Goal: Contribute content: Add original content to the website for others to see

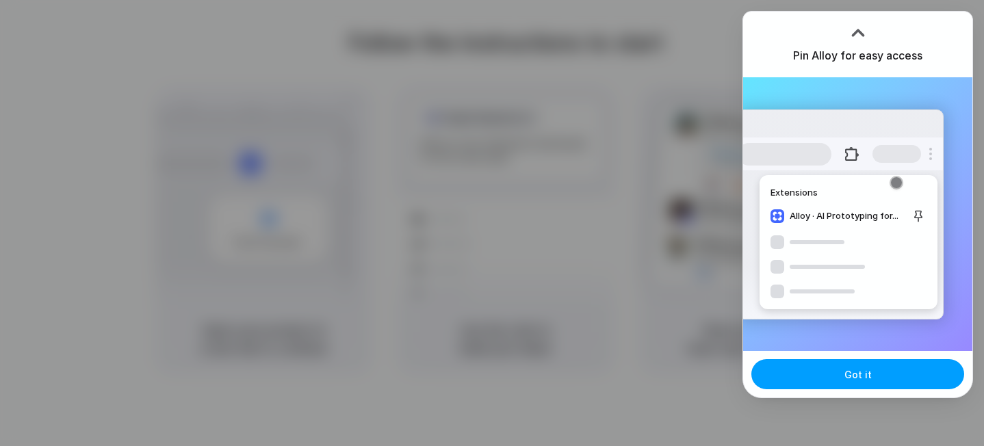
click at [812, 375] on button "Got it" at bounding box center [857, 374] width 213 height 30
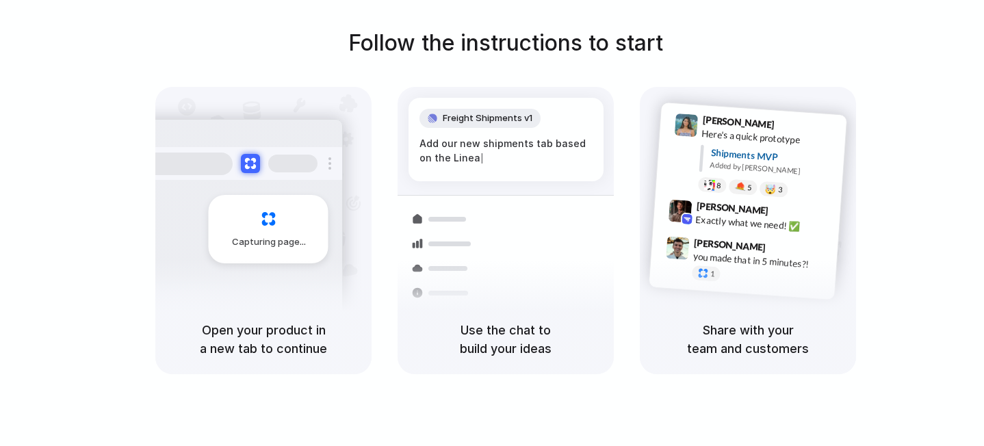
click at [871, 94] on div "Follow the instructions to start Capturing page Open your product in a new tab …" at bounding box center [506, 200] width 984 height 347
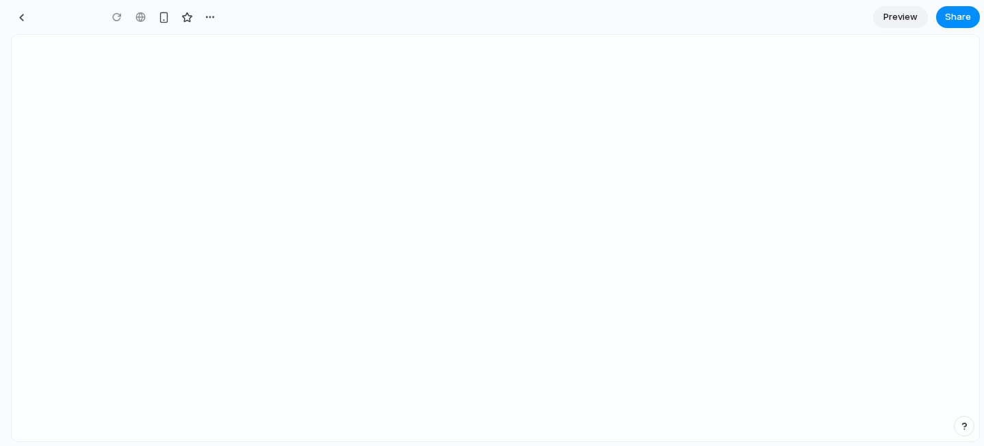
type input "**********"
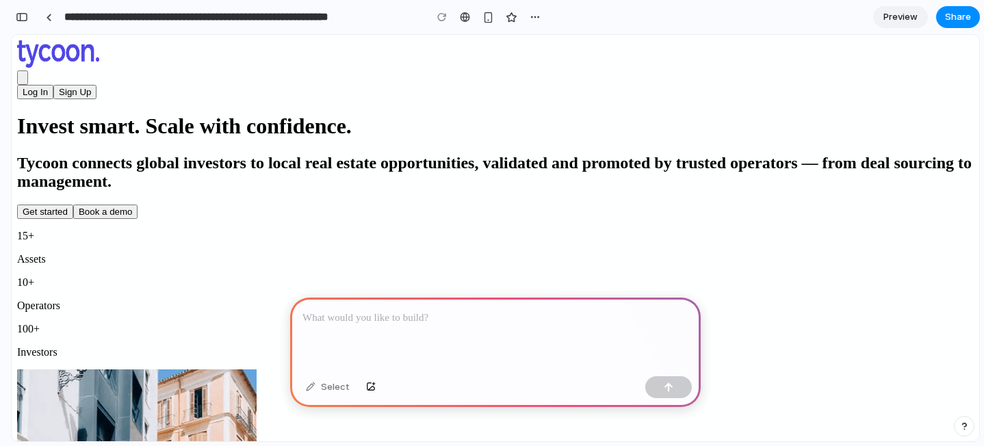
click at [96, 85] on button "Sign Up" at bounding box center [74, 92] width 43 height 14
